Goal: Information Seeking & Learning: Learn about a topic

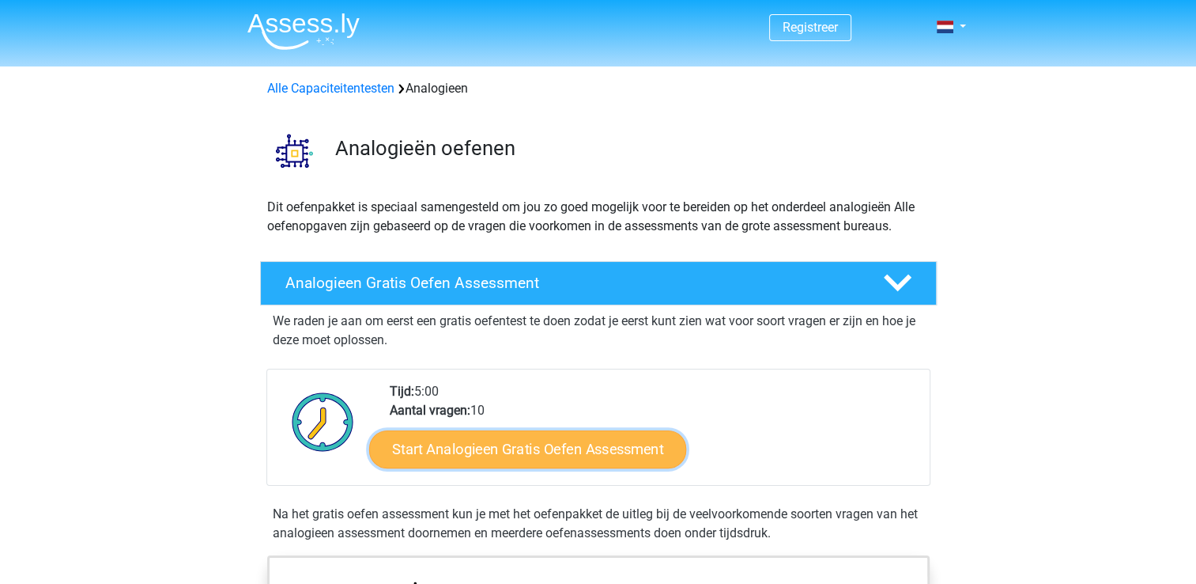
click at [475, 436] on link "Start Analogieen Gratis Oefen Assessment" at bounding box center [527, 448] width 317 height 38
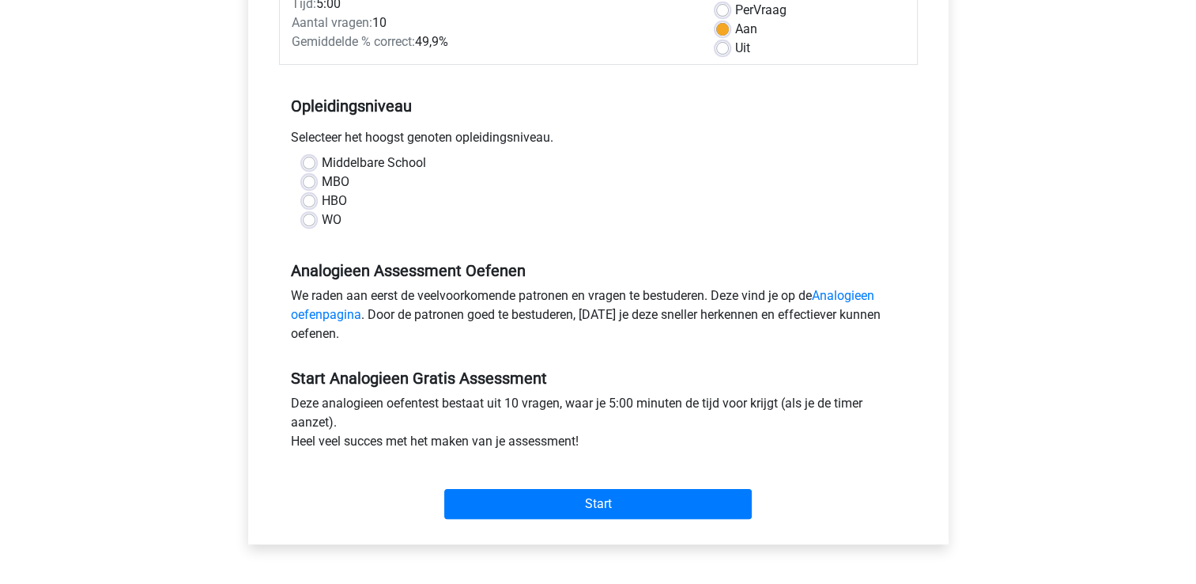
scroll to position [244, 0]
click at [327, 182] on label "MBO" at bounding box center [336, 181] width 28 height 19
click at [315, 182] on input "MBO" at bounding box center [309, 180] width 13 height 16
radio input "true"
click at [332, 179] on label "MBO" at bounding box center [336, 181] width 28 height 19
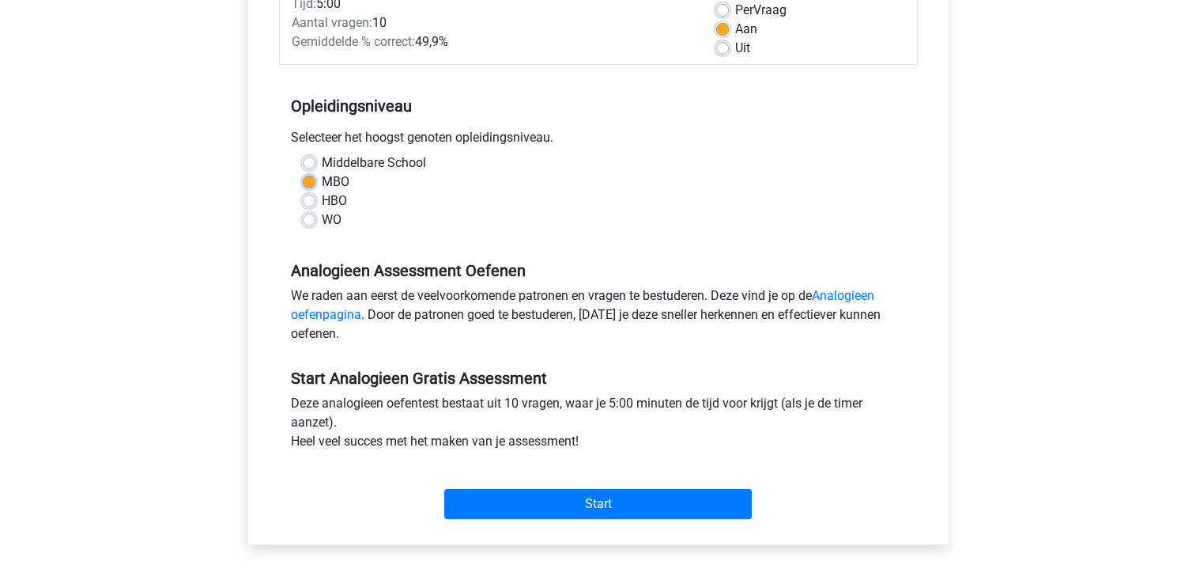
click at [315, 179] on input "MBO" at bounding box center [309, 180] width 13 height 16
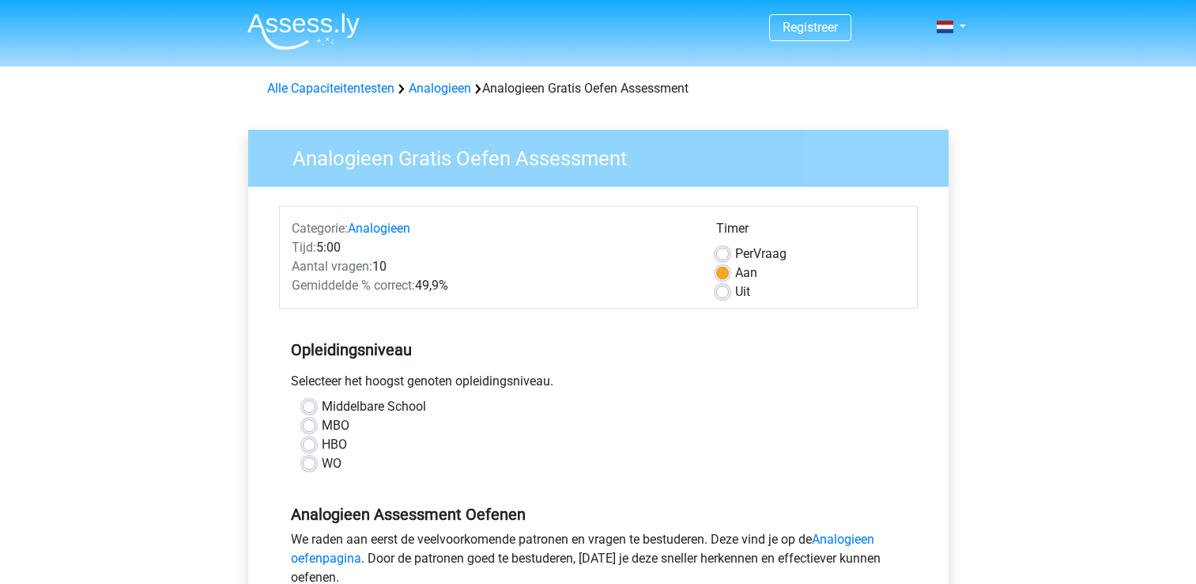
scroll to position [244, 0]
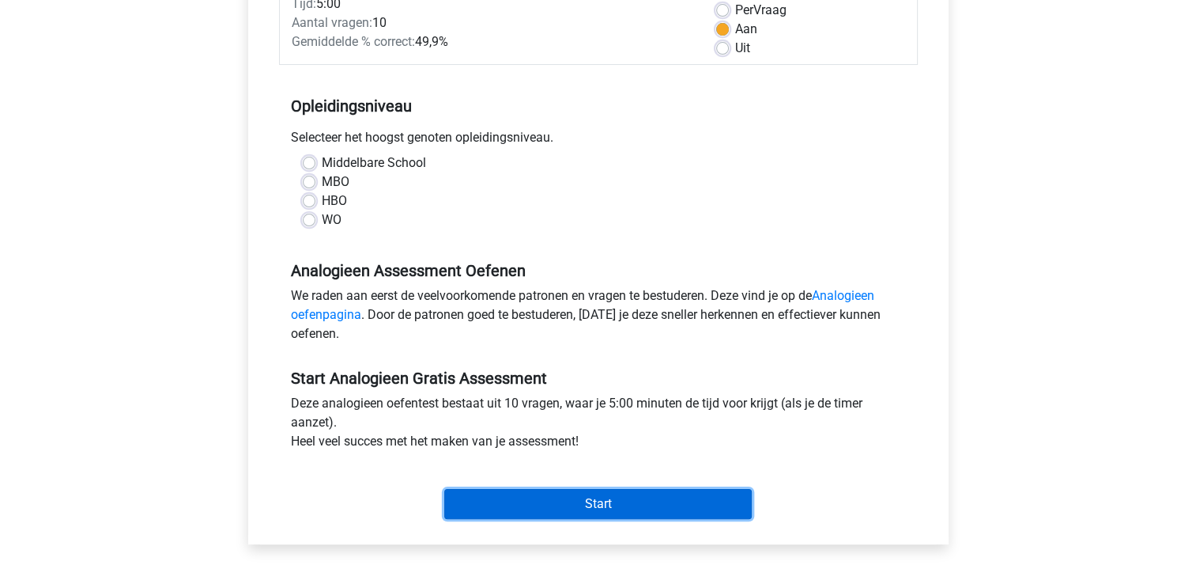
click at [462, 508] on input "Start" at bounding box center [598, 504] width 308 height 30
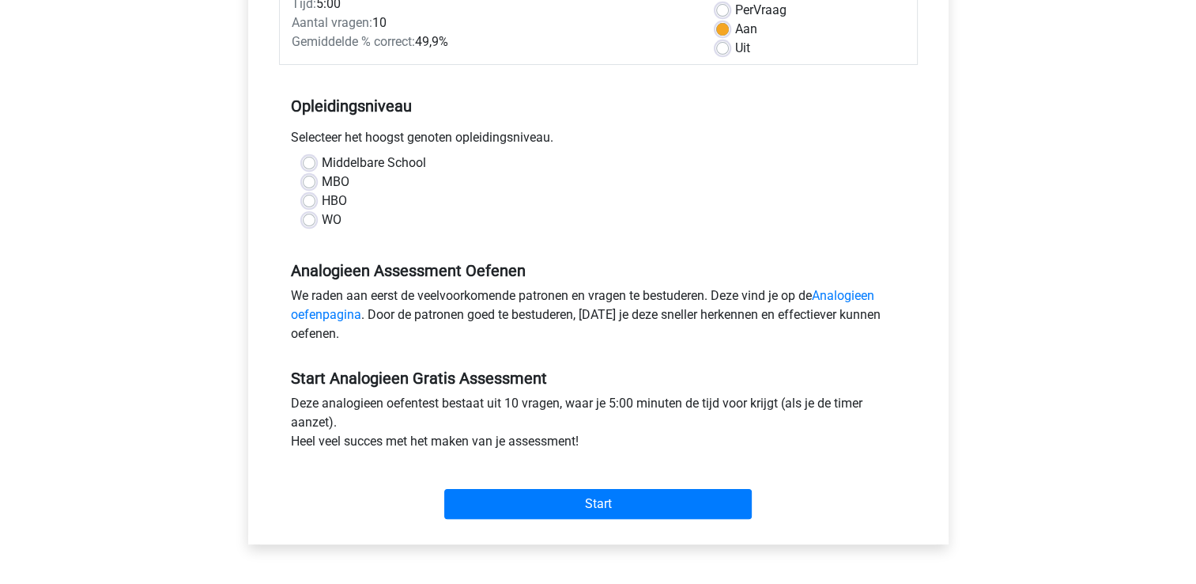
click at [427, 226] on div "WO" at bounding box center [598, 219] width 591 height 19
click at [335, 179] on label "MBO" at bounding box center [336, 181] width 28 height 19
click at [315, 179] on input "MBO" at bounding box center [309, 180] width 13 height 16
radio input "true"
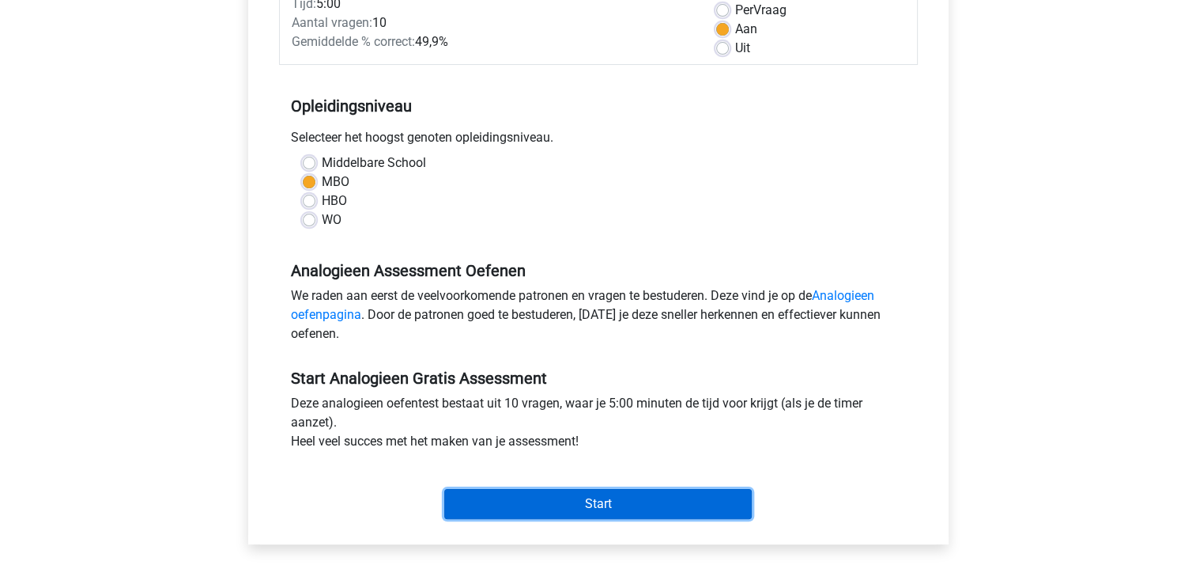
click at [459, 501] on input "Start" at bounding box center [598, 504] width 308 height 30
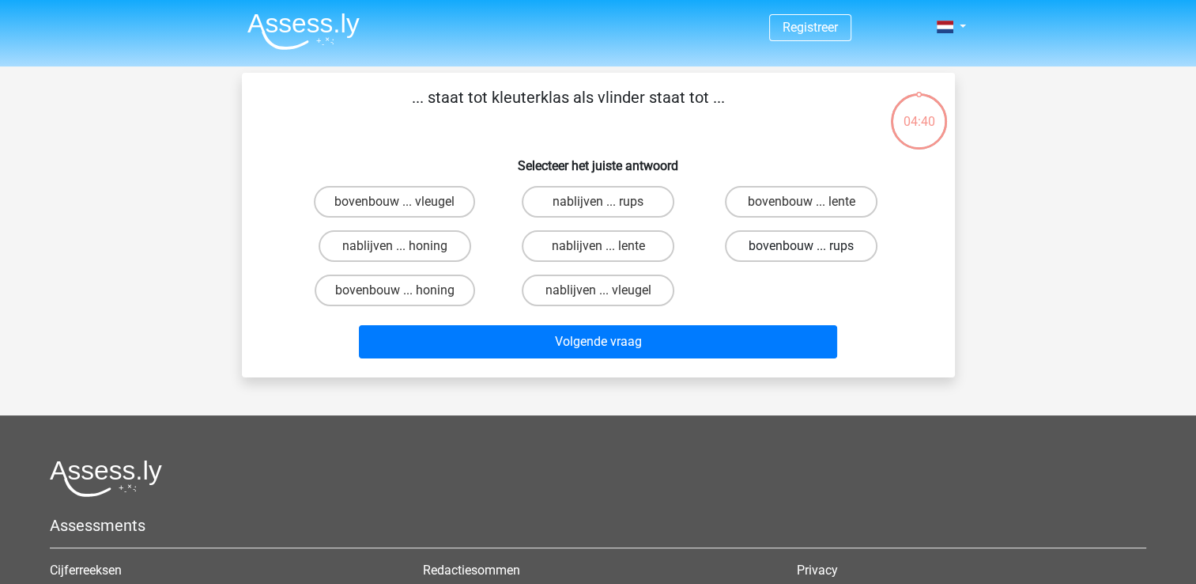
click at [837, 250] on label "bovenbouw ... rups" at bounding box center [801, 246] width 153 height 32
click at [812, 250] on input "bovenbouw ... rups" at bounding box center [807, 251] width 10 height 10
radio input "true"
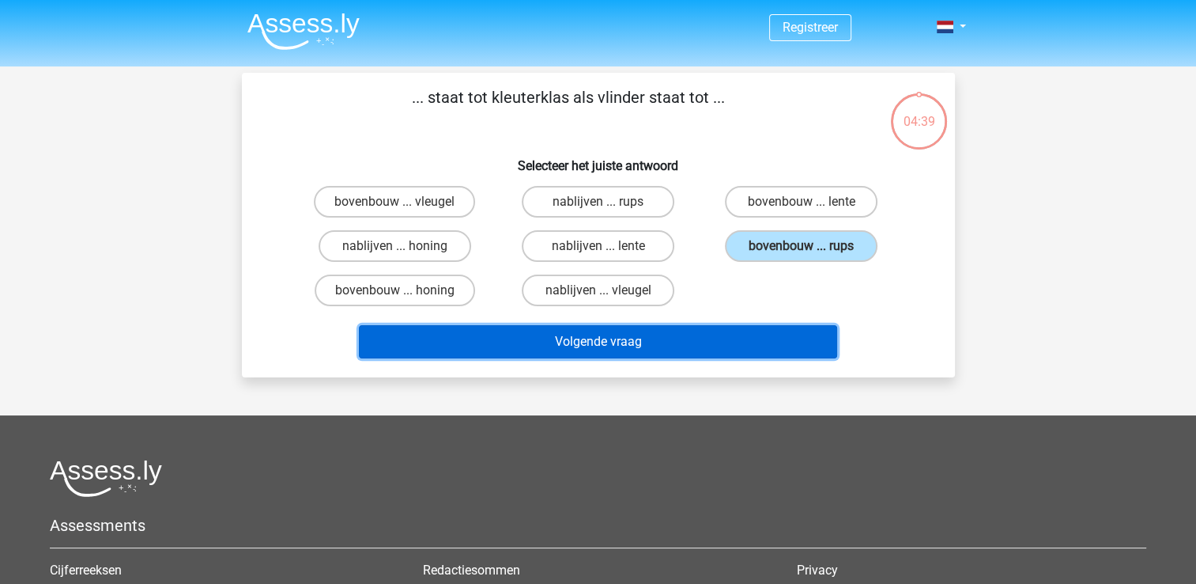
click at [750, 340] on button "Volgende vraag" at bounding box center [598, 341] width 478 height 33
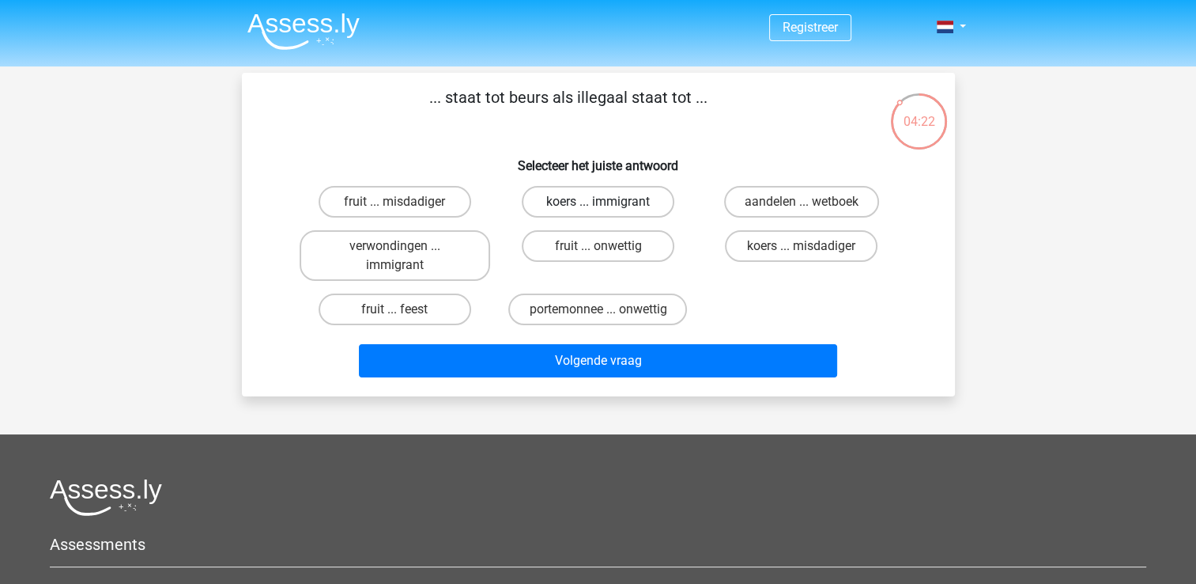
click at [620, 202] on label "koers ... immigrant" at bounding box center [598, 202] width 153 height 32
click at [608, 202] on input "koers ... immigrant" at bounding box center [603, 207] width 10 height 10
radio input "true"
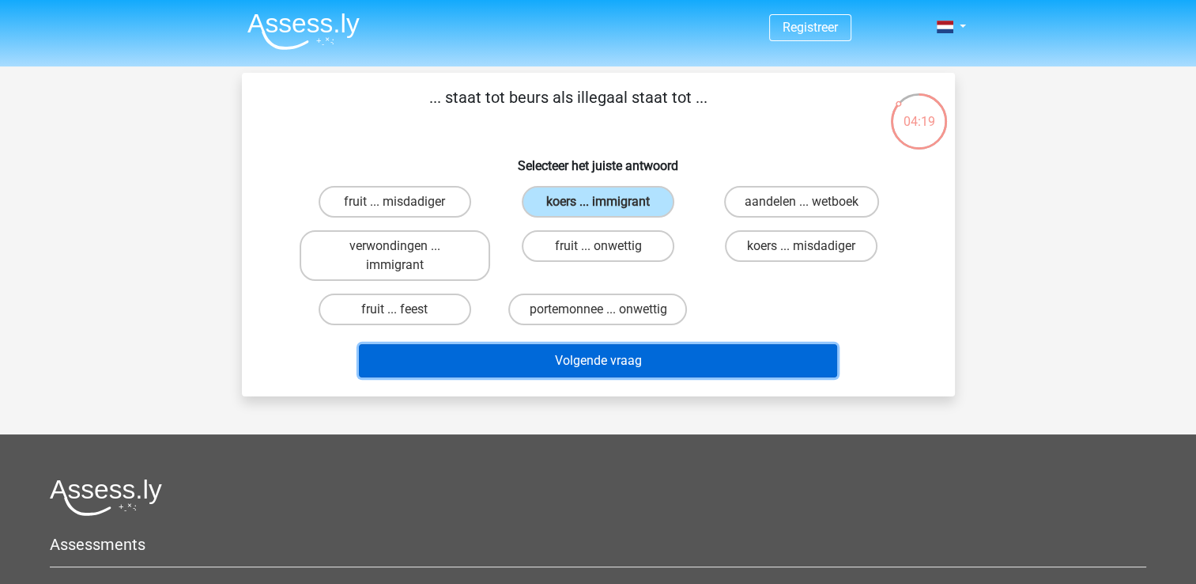
click at [610, 354] on button "Volgende vraag" at bounding box center [598, 360] width 478 height 33
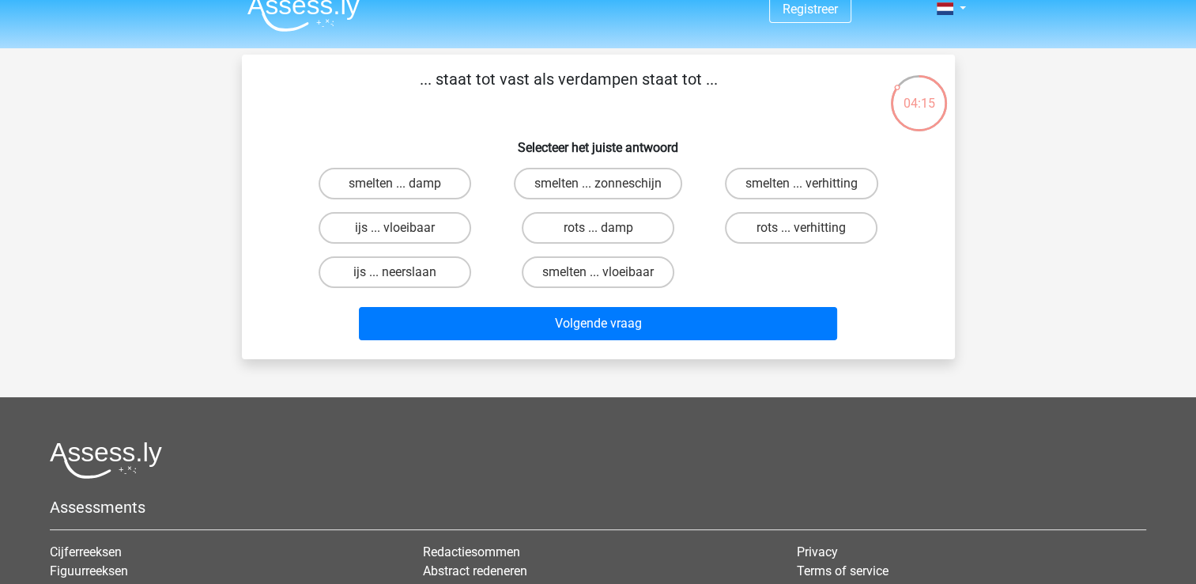
scroll to position [19, 0]
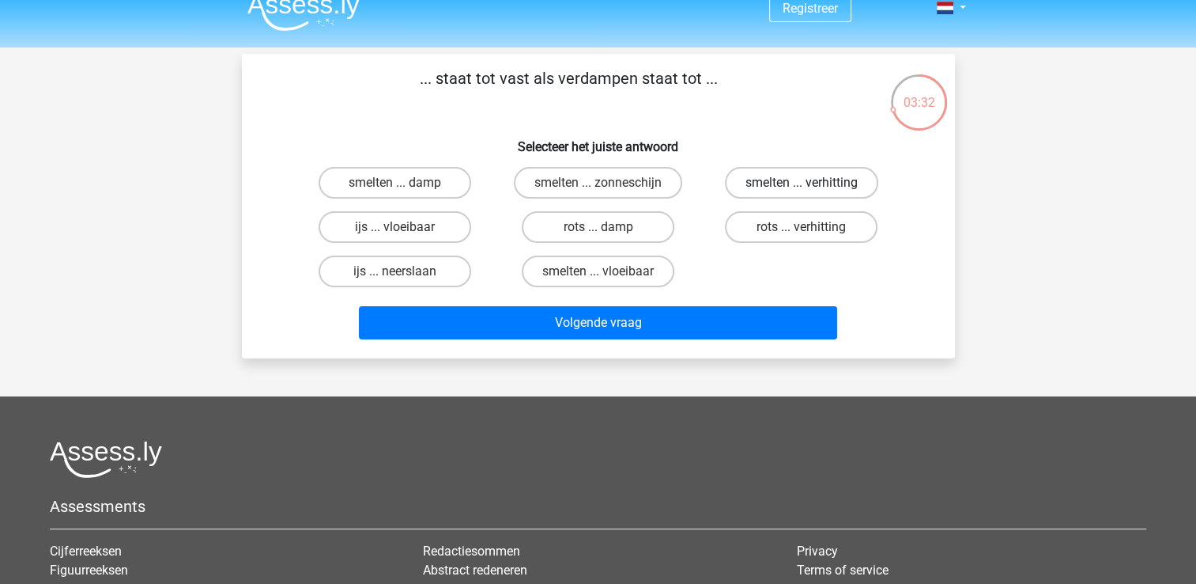
click at [766, 169] on label "smelten ... verhitting" at bounding box center [801, 183] width 153 height 32
click at [802, 183] on input "smelten ... verhitting" at bounding box center [807, 188] width 10 height 10
radio input "true"
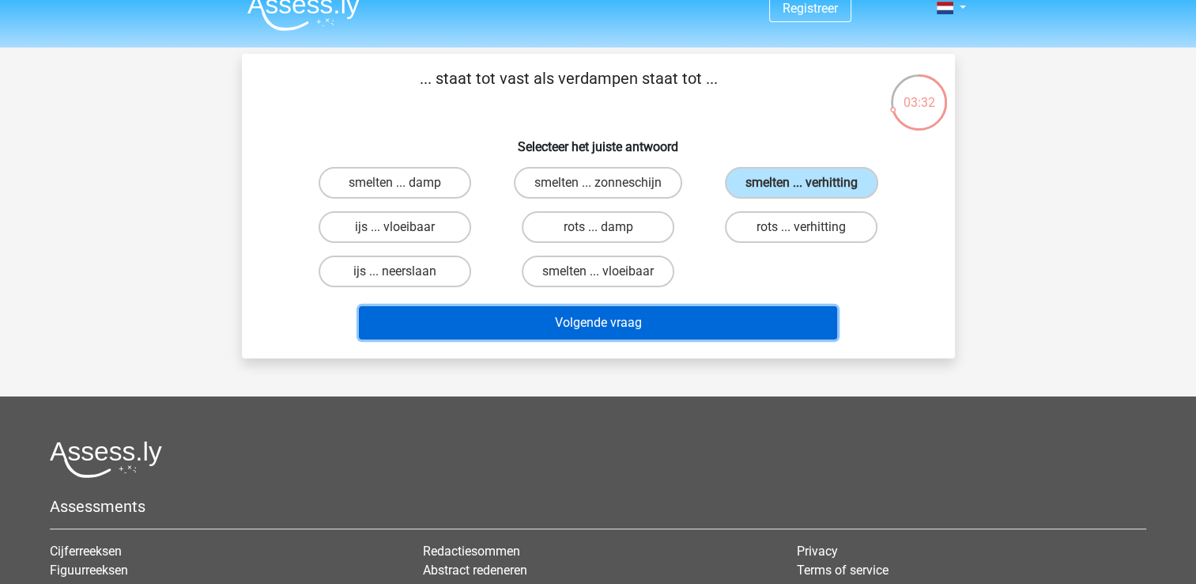
click at [705, 317] on button "Volgende vraag" at bounding box center [598, 322] width 478 height 33
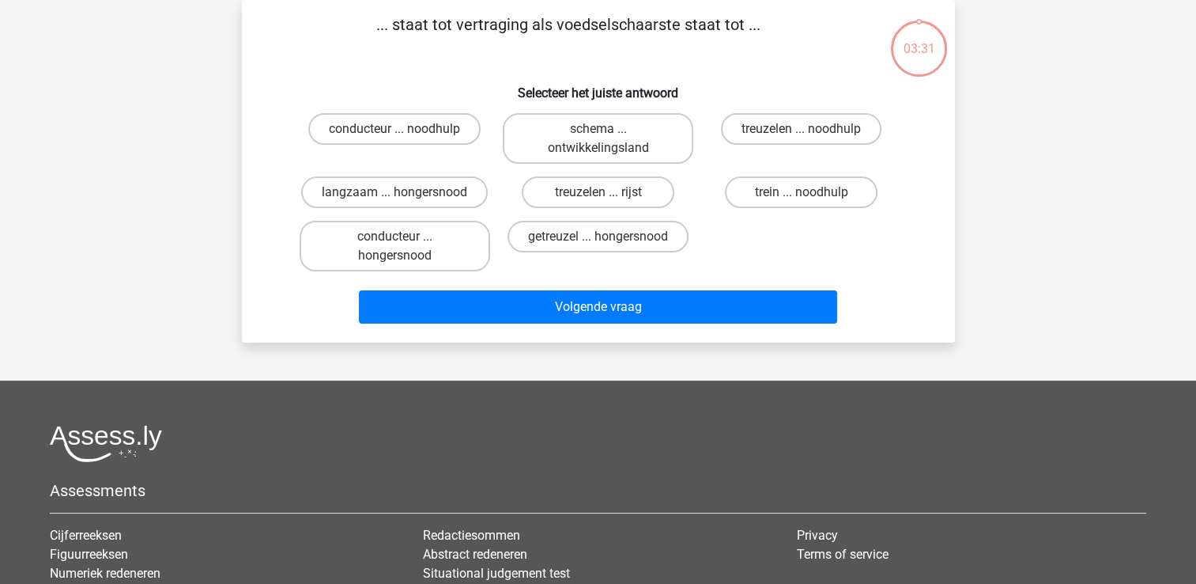
scroll to position [0, 0]
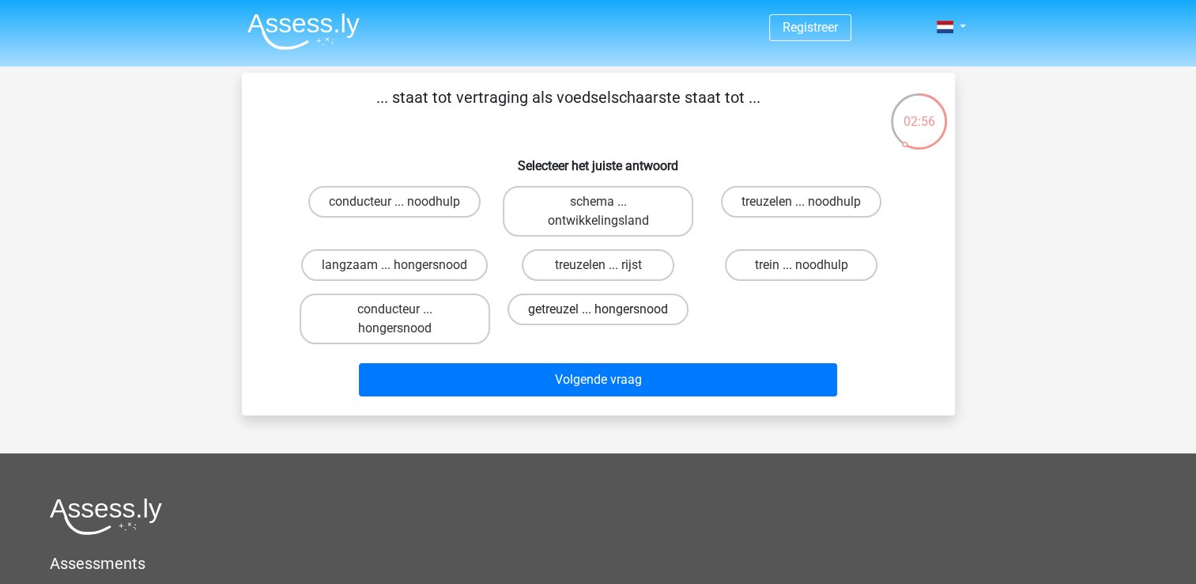
click at [633, 308] on label "getreuzel ... hongersnood" at bounding box center [598, 309] width 181 height 32
click at [608, 309] on input "getreuzel ... hongersnood" at bounding box center [603, 314] width 10 height 10
radio input "true"
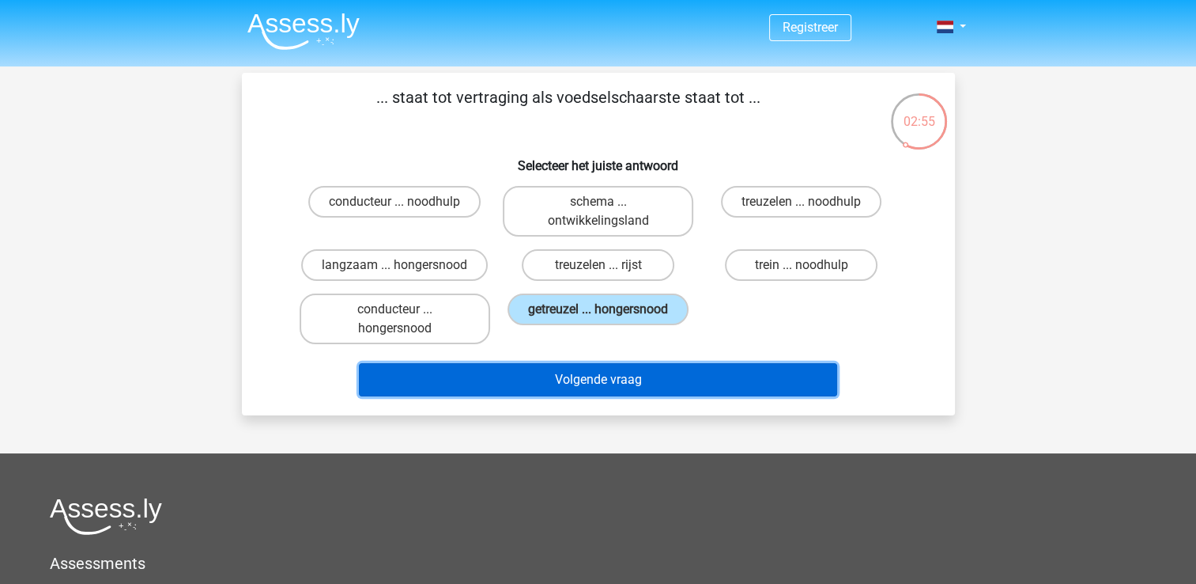
click at [631, 366] on button "Volgende vraag" at bounding box center [598, 379] width 478 height 33
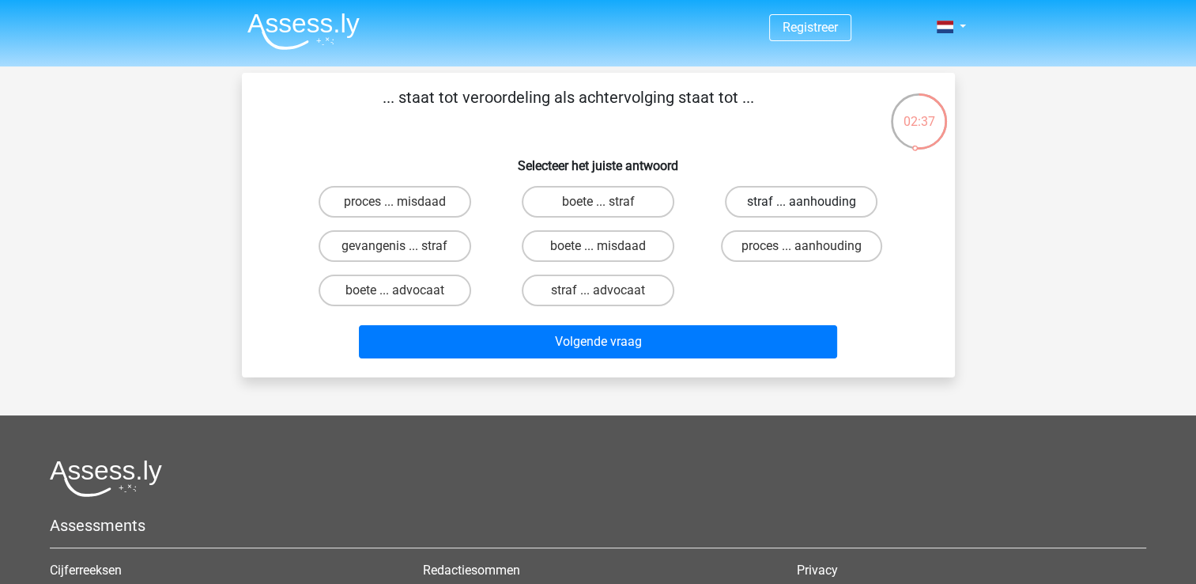
click at [802, 195] on label "straf ... aanhouding" at bounding box center [801, 202] width 153 height 32
click at [802, 202] on input "straf ... aanhouding" at bounding box center [807, 207] width 10 height 10
radio input "true"
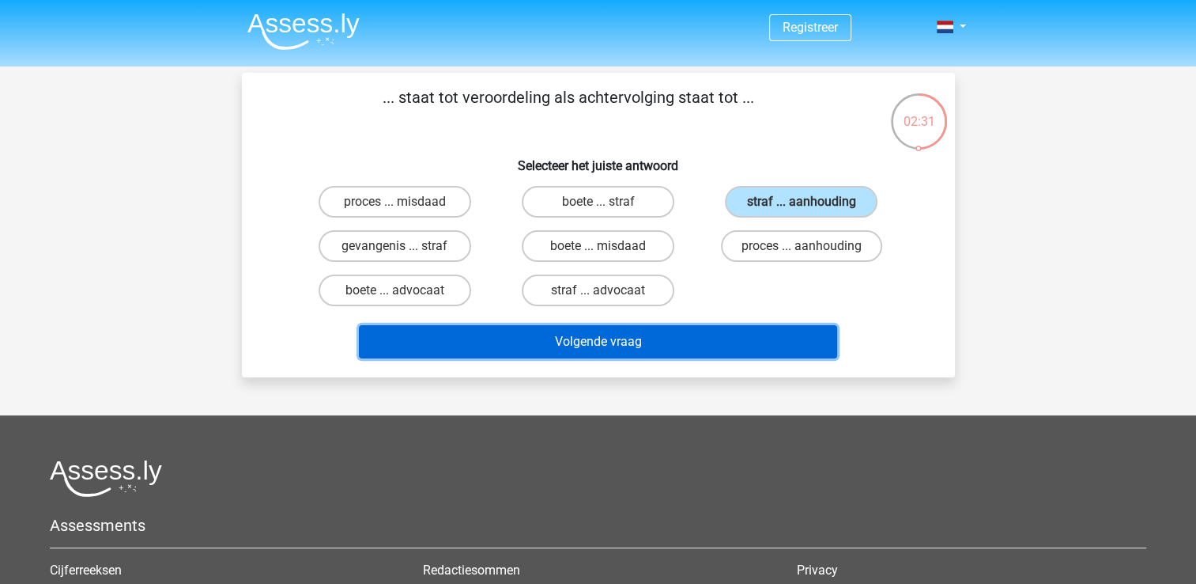
click at [706, 340] on button "Volgende vraag" at bounding box center [598, 341] width 478 height 33
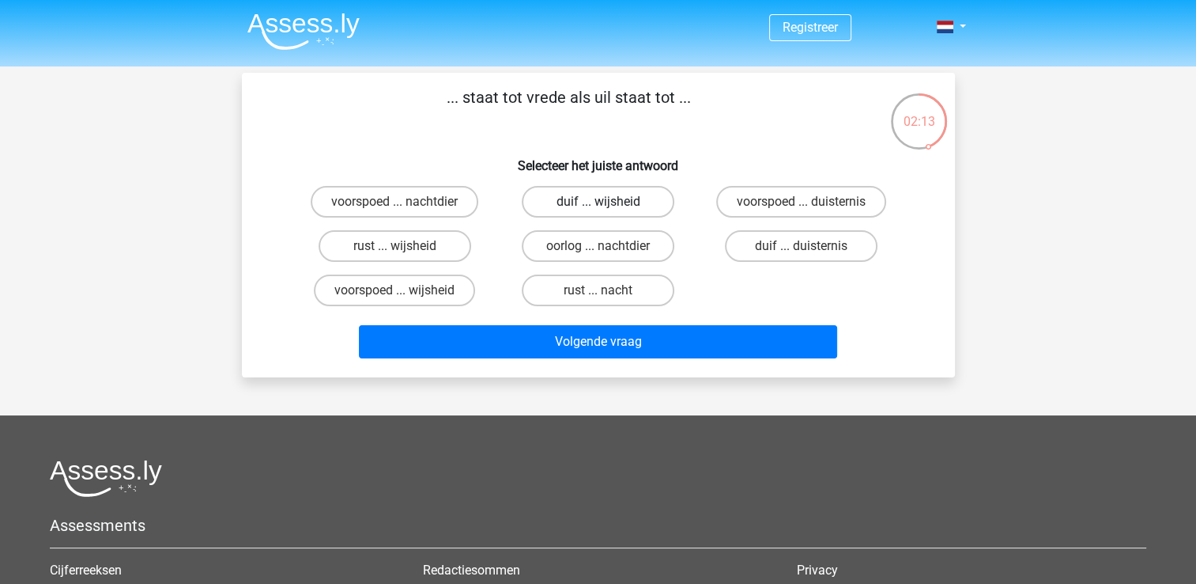
click at [643, 202] on label "duif ... wijsheid" at bounding box center [598, 202] width 153 height 32
click at [608, 202] on input "duif ... wijsheid" at bounding box center [603, 207] width 10 height 10
radio input "true"
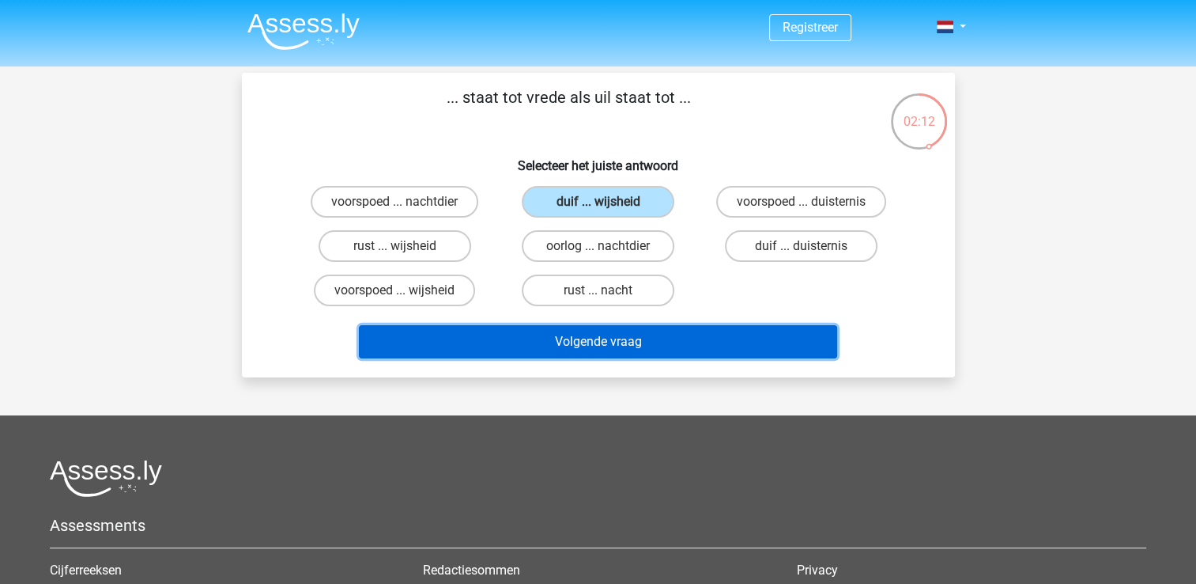
click at [646, 328] on button "Volgende vraag" at bounding box center [598, 341] width 478 height 33
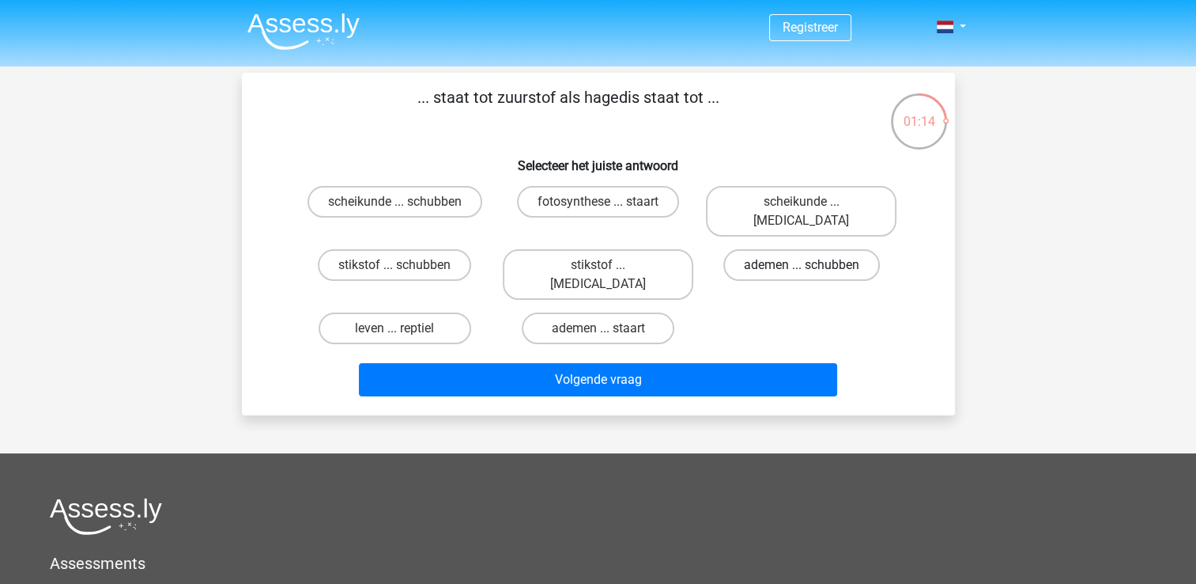
click at [758, 249] on label "ademen ... schubben" at bounding box center [802, 265] width 157 height 32
click at [802, 265] on input "ademen ... schubben" at bounding box center [807, 270] width 10 height 10
radio input "true"
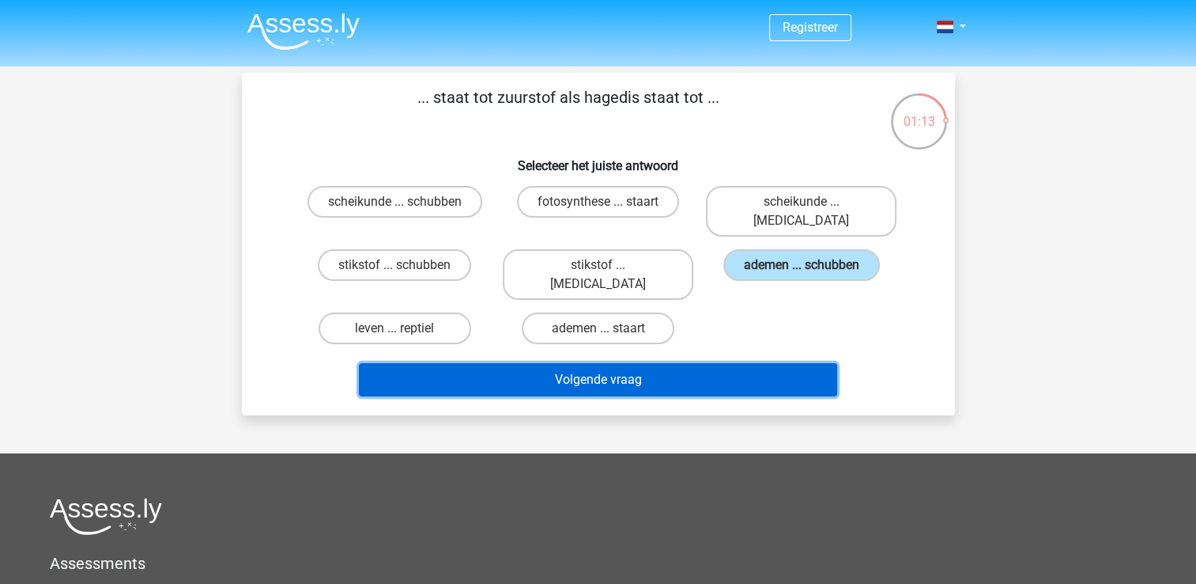
click at [714, 363] on button "Volgende vraag" at bounding box center [598, 379] width 478 height 33
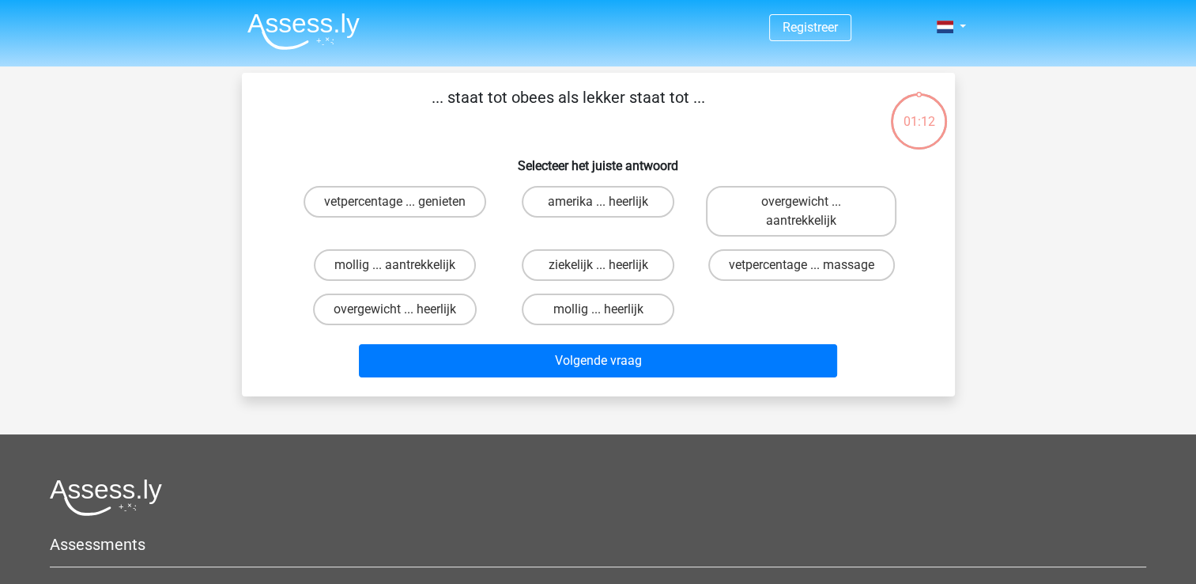
scroll to position [73, 0]
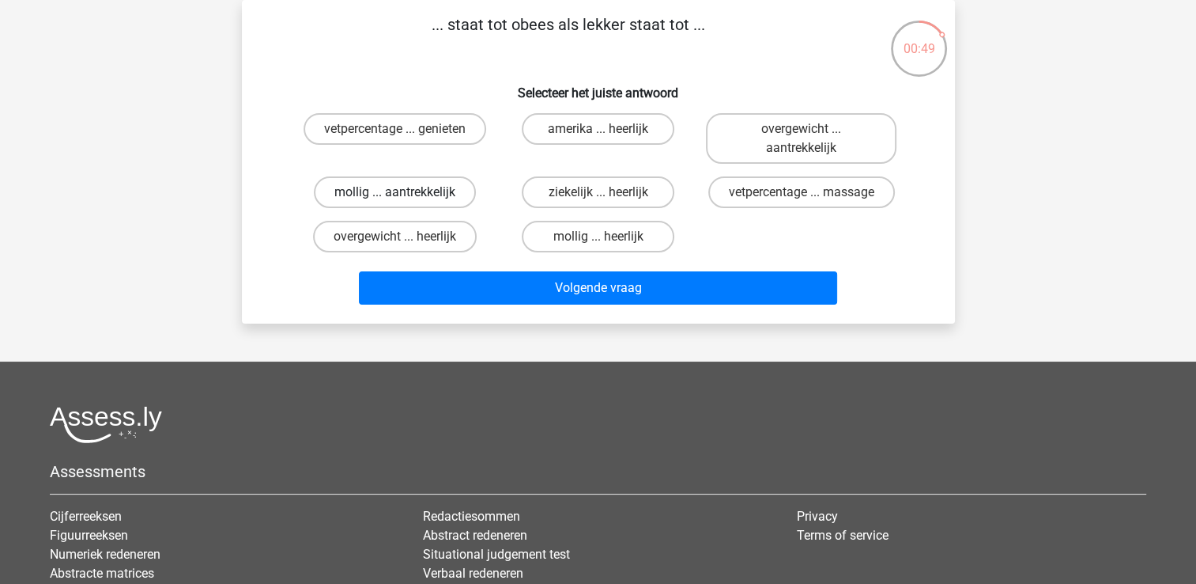
drag, startPoint x: 426, startPoint y: 186, endPoint x: 436, endPoint y: 195, distance: 12.9
click at [436, 195] on label "mollig ... aantrekkelijk" at bounding box center [395, 192] width 162 height 32
click at [405, 195] on input "mollig ... aantrekkelijk" at bounding box center [400, 197] width 10 height 10
radio input "true"
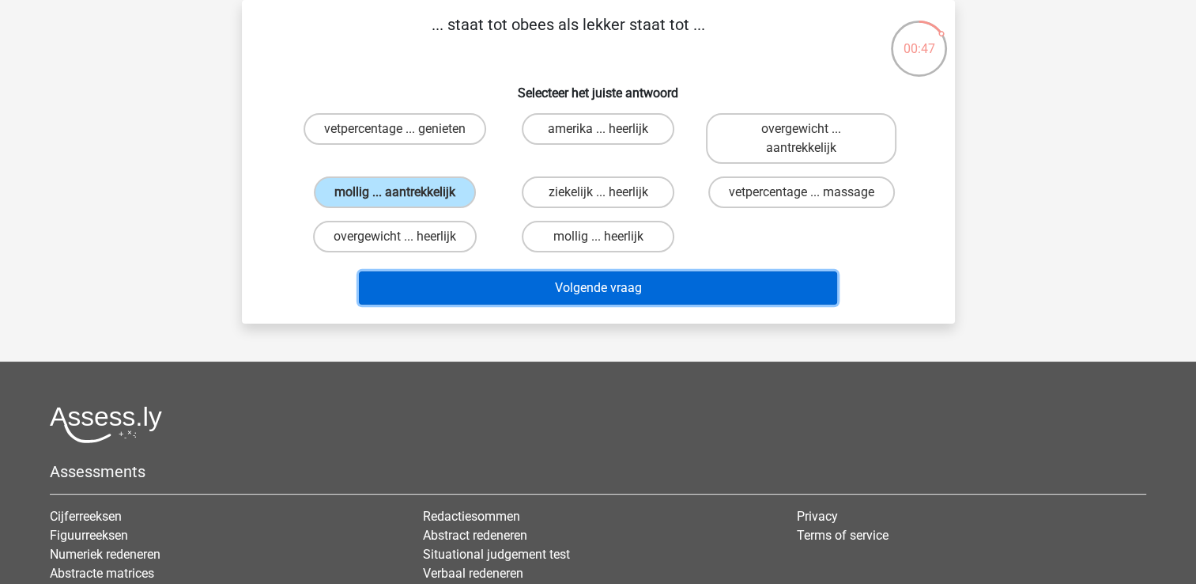
click at [501, 280] on button "Volgende vraag" at bounding box center [598, 287] width 478 height 33
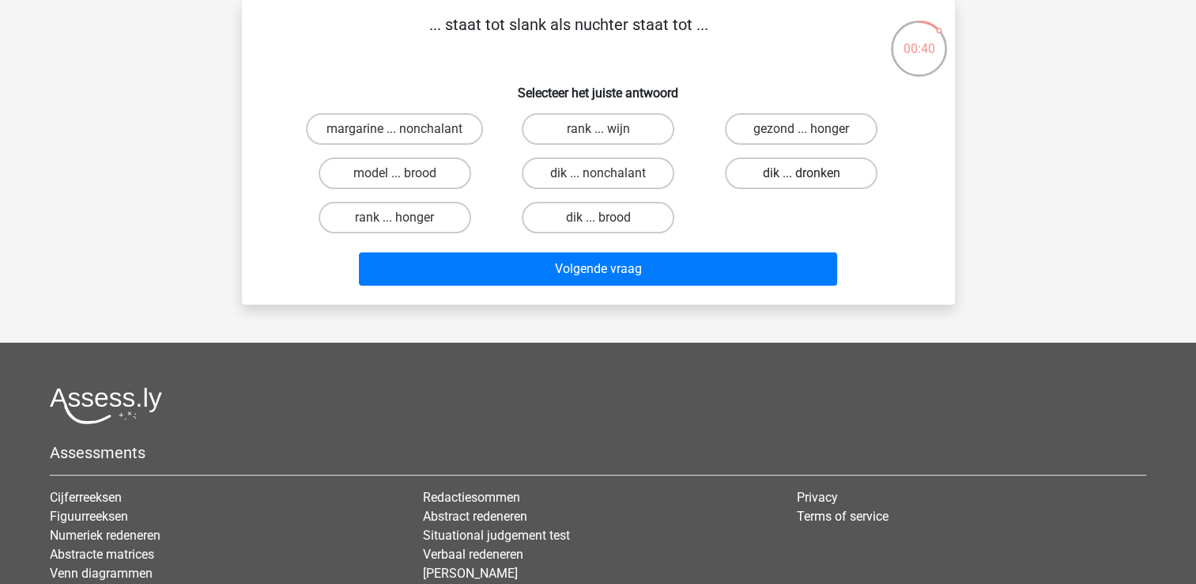
click at [793, 172] on label "dik ... dronken" at bounding box center [801, 173] width 153 height 32
click at [802, 173] on input "dik ... dronken" at bounding box center [807, 178] width 10 height 10
radio input "true"
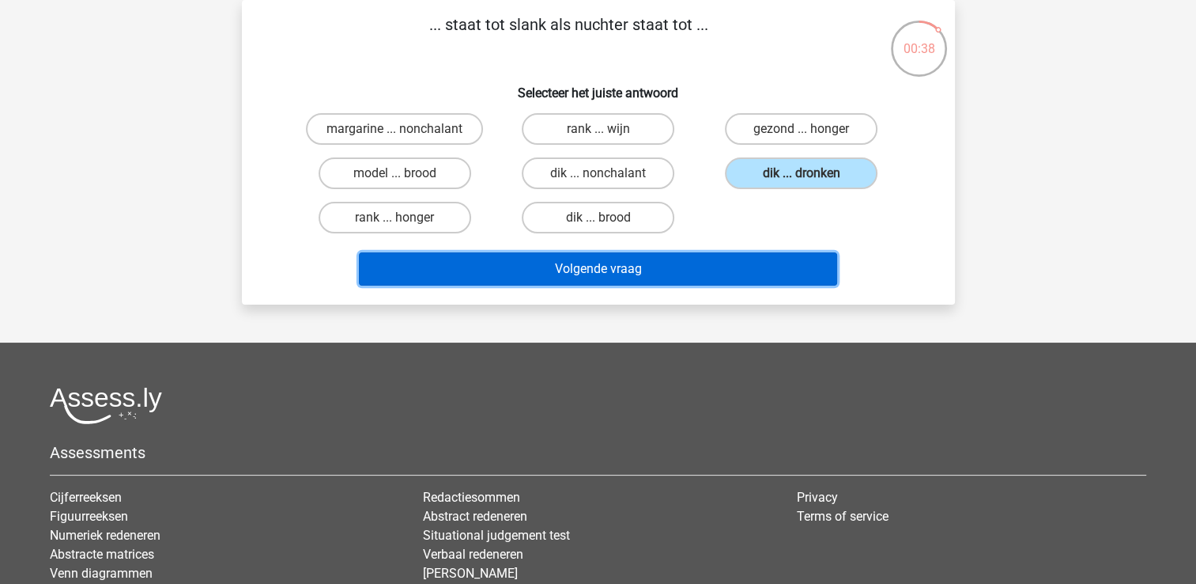
click at [751, 258] on button "Volgende vraag" at bounding box center [598, 268] width 478 height 33
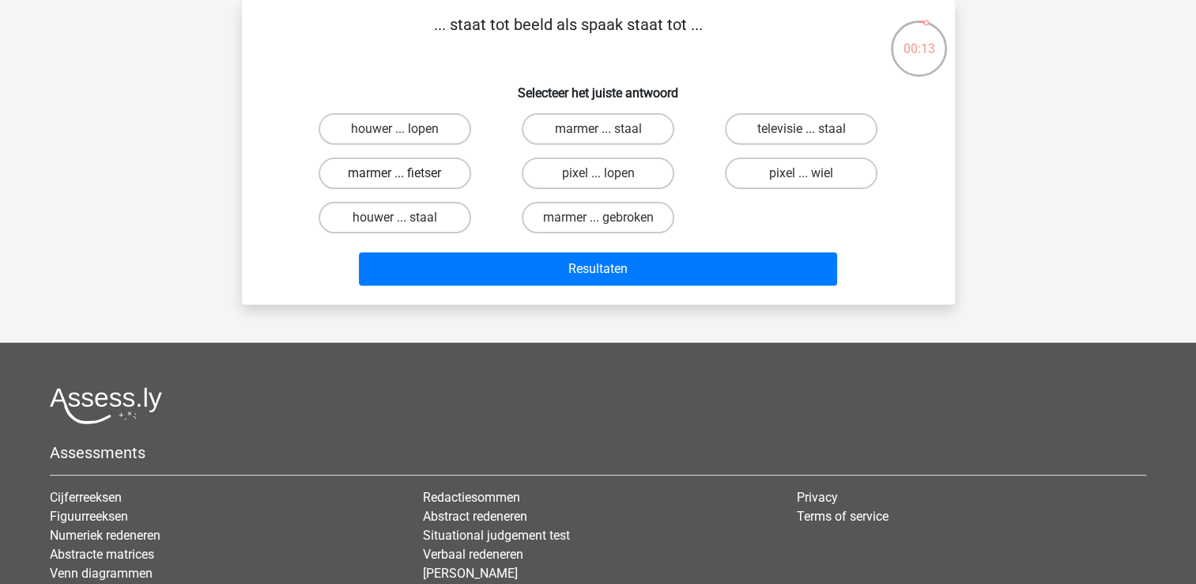
click at [335, 175] on label "marmer ... fietser" at bounding box center [395, 173] width 153 height 32
click at [395, 175] on input "marmer ... fietser" at bounding box center [400, 178] width 10 height 10
radio input "true"
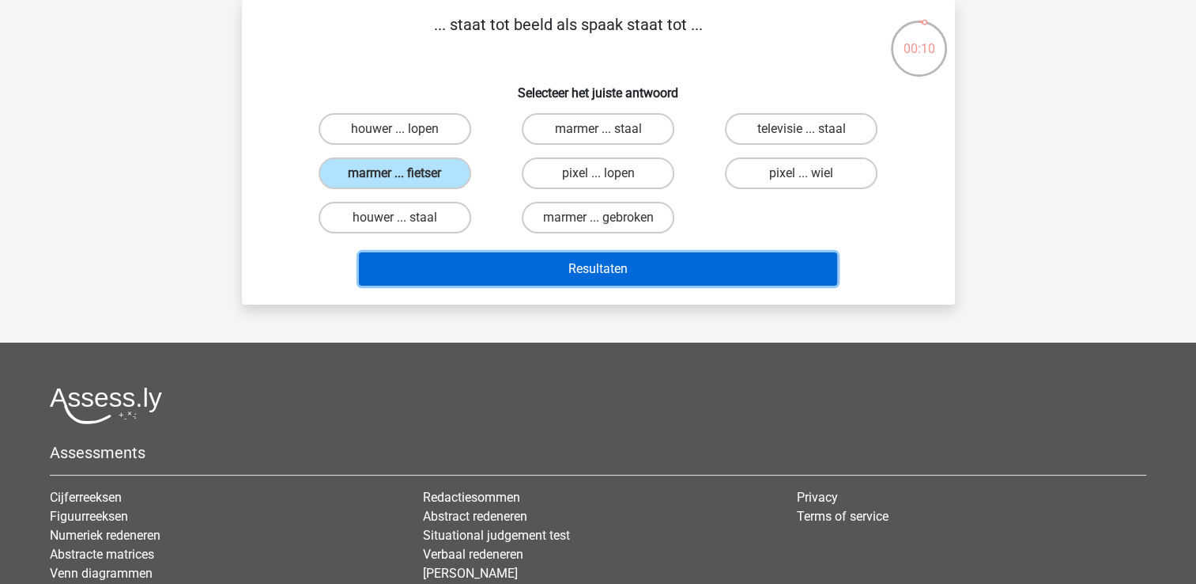
click at [501, 264] on button "Resultaten" at bounding box center [598, 268] width 478 height 33
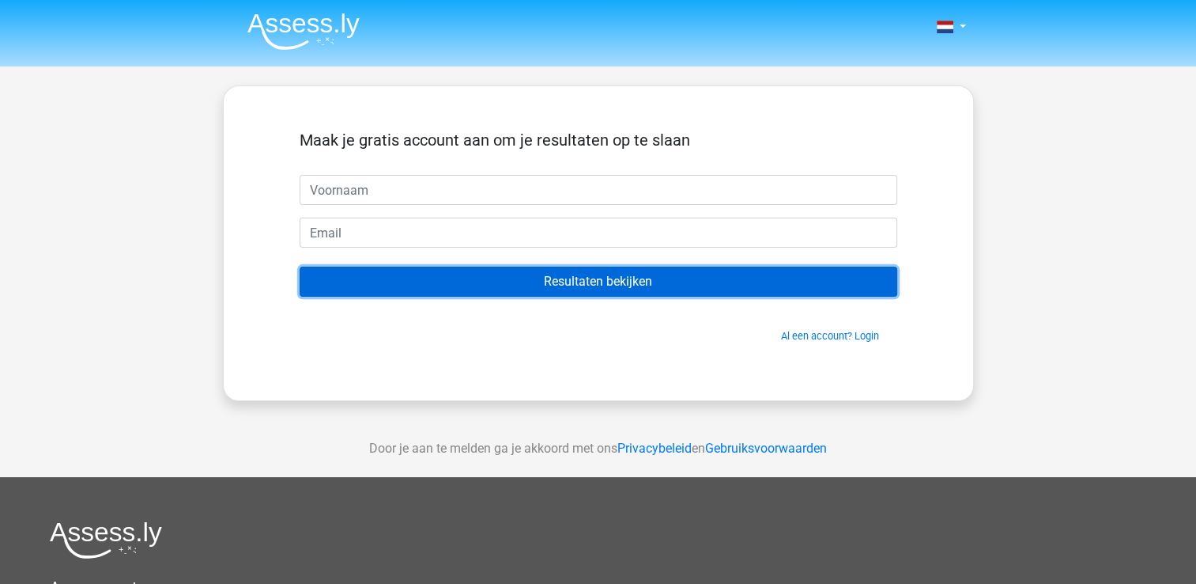
click at [609, 285] on input "Resultaten bekijken" at bounding box center [599, 281] width 598 height 30
